Goal: Find specific page/section: Find specific page/section

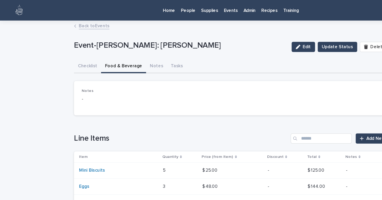
click at [139, 7] on p "Home" at bounding box center [139, 5] width 10 height 11
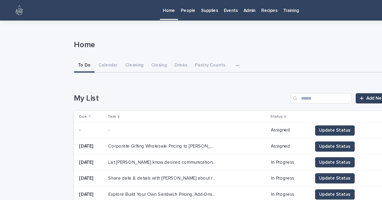
click at [188, 8] on p "Events" at bounding box center [189, 5] width 11 height 11
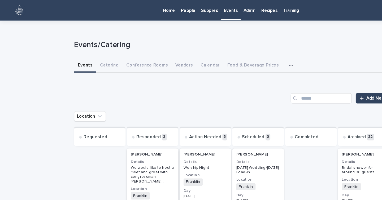
click at [208, 135] on h3 "Details" at bounding box center [213, 133] width 36 height 4
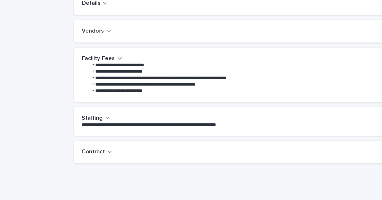
click at [89, 160] on icon "button" at bounding box center [91, 160] width 4 height 5
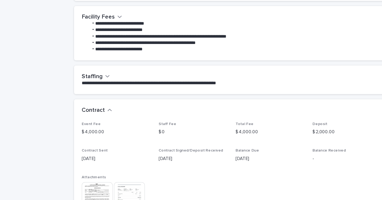
scroll to position [174, 0]
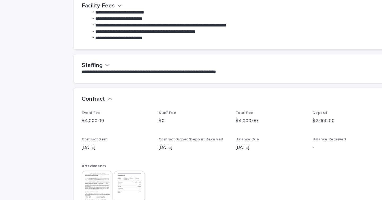
click at [84, 184] on img at bounding box center [79, 188] width 25 height 25
